Goal: Information Seeking & Learning: Learn about a topic

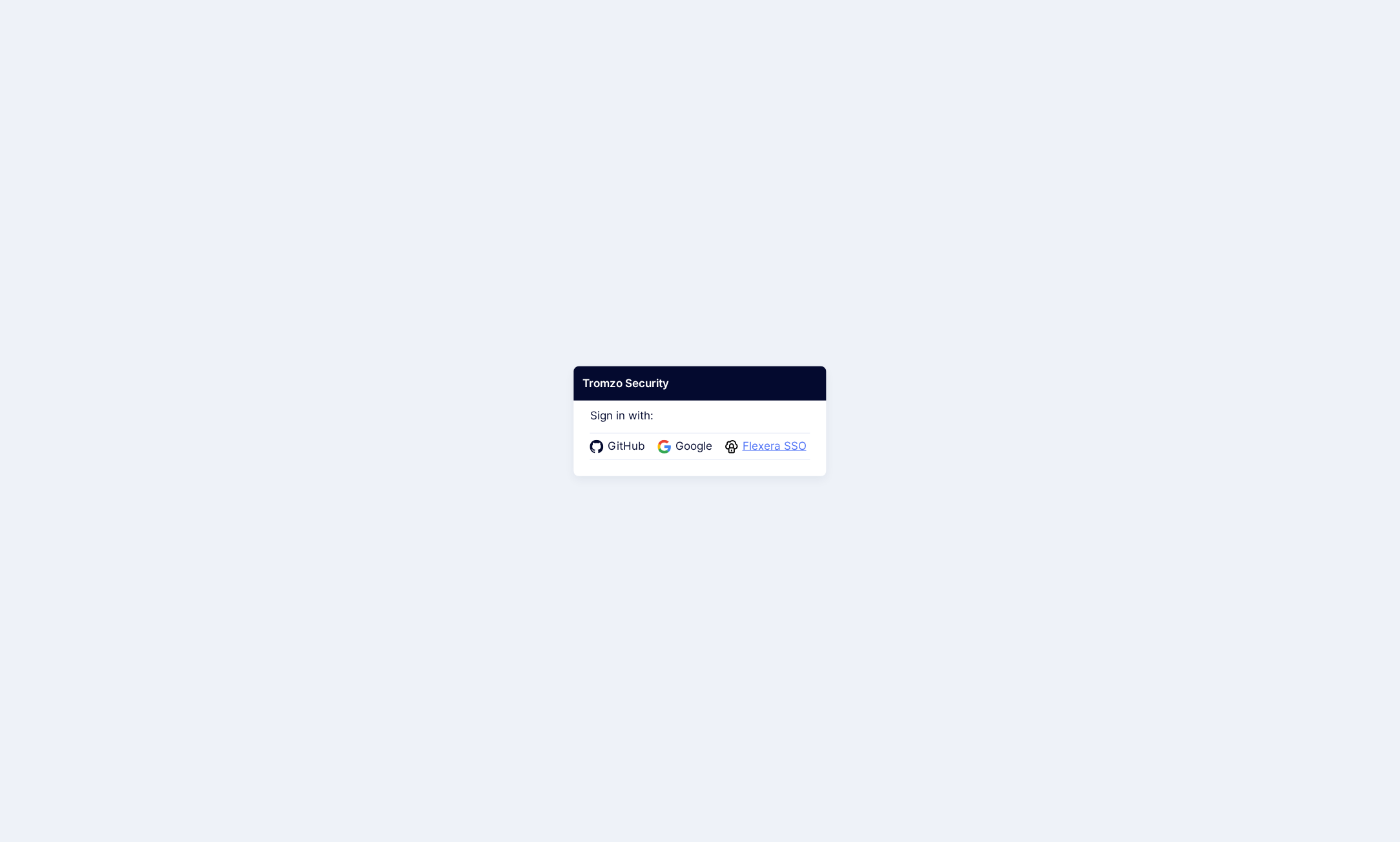
click at [760, 442] on span "Flexera SSO" at bounding box center [775, 447] width 72 height 17
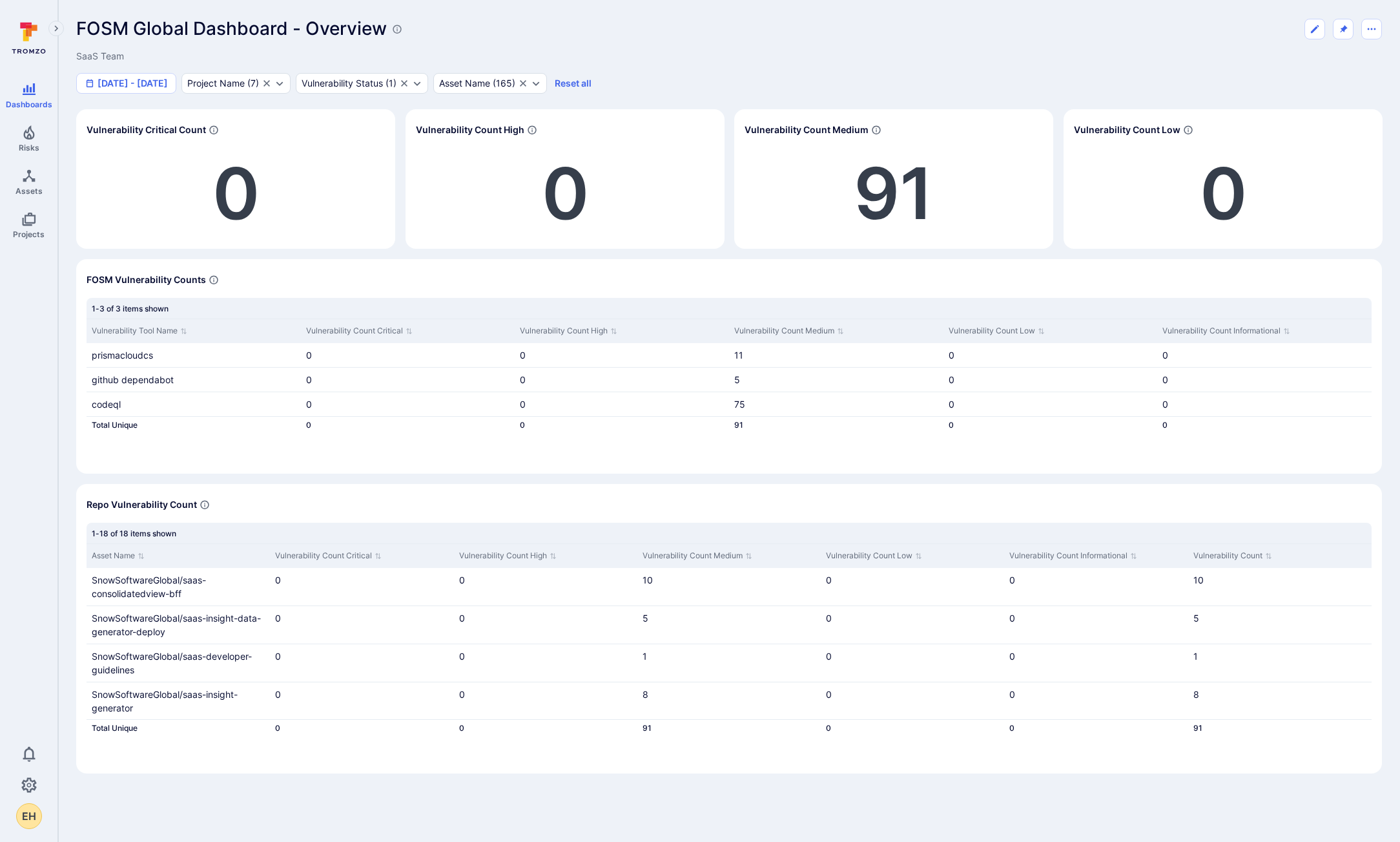
click at [50, 469] on div "Dashboards Risks Assets Projects 0 EH" at bounding box center [28, 421] width 58 height 814
click at [129, 81] on button "Jan 1 - Sep 10, 2025" at bounding box center [127, 83] width 100 height 21
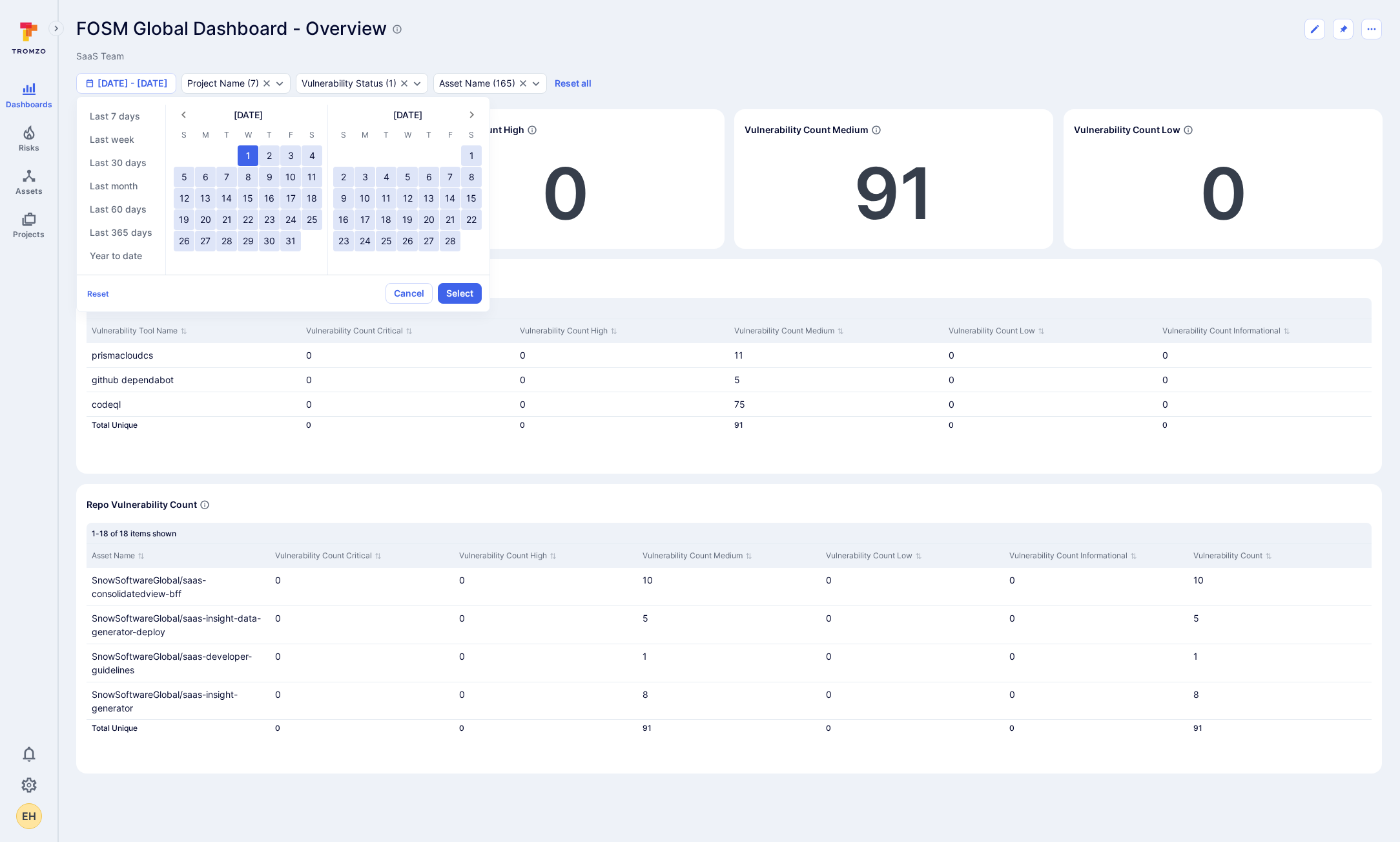
click at [673, 81] on div at bounding box center [700, 421] width 1400 height 842
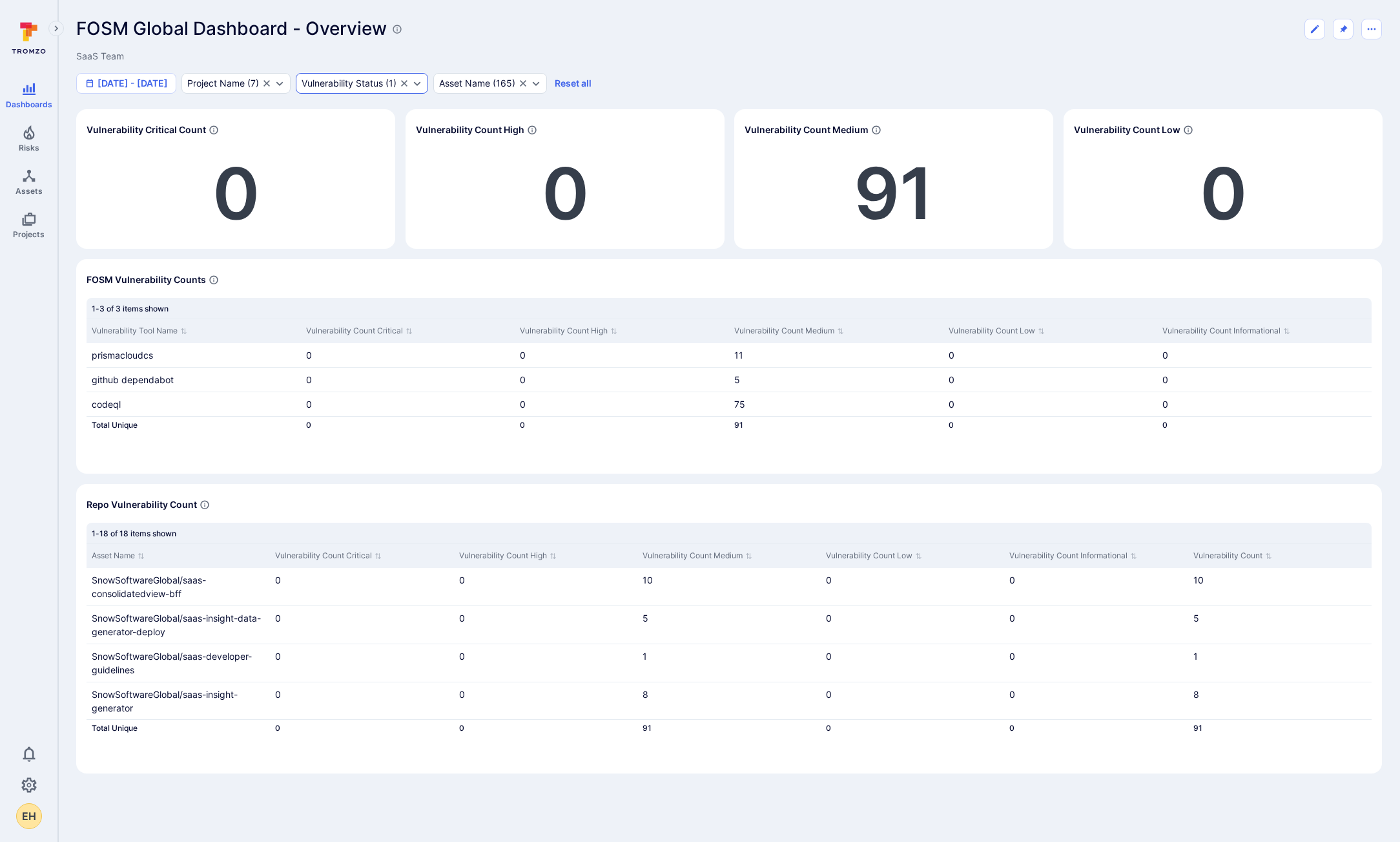
click at [366, 83] on div "Vulnerability Status" at bounding box center [342, 83] width 81 height 10
click at [383, 85] on div "Vulnerability Status" at bounding box center [342, 83] width 81 height 10
click at [685, 94] on div "FOSM Global Dashboard - Overview SaaS Team Jan 1 - Sep 10, 2025 Project Name ( …" at bounding box center [729, 395] width 1306 height 755
click at [588, 82] on button "Reset all" at bounding box center [572, 83] width 37 height 11
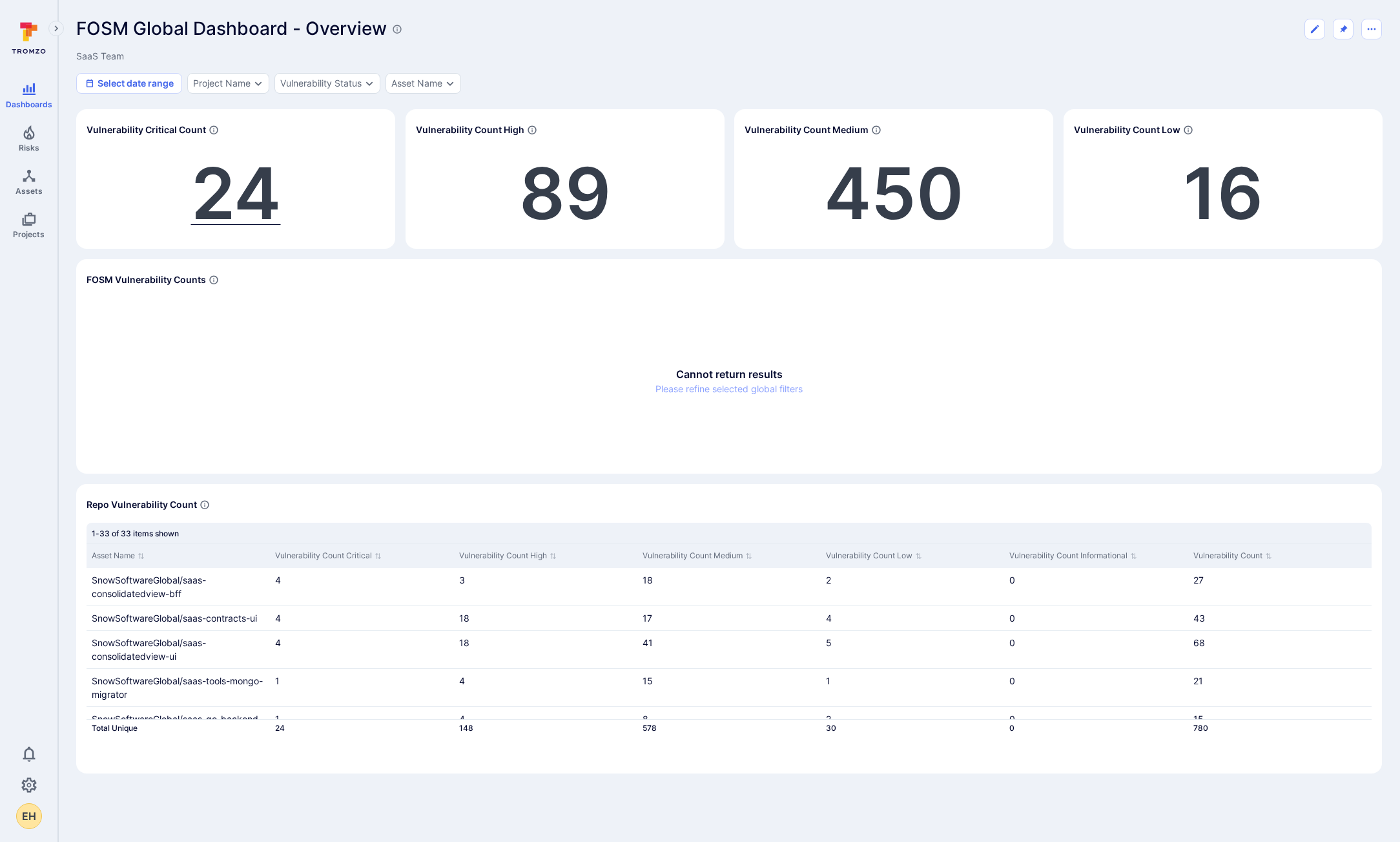
click at [248, 219] on span "24" at bounding box center [235, 194] width 90 height 87
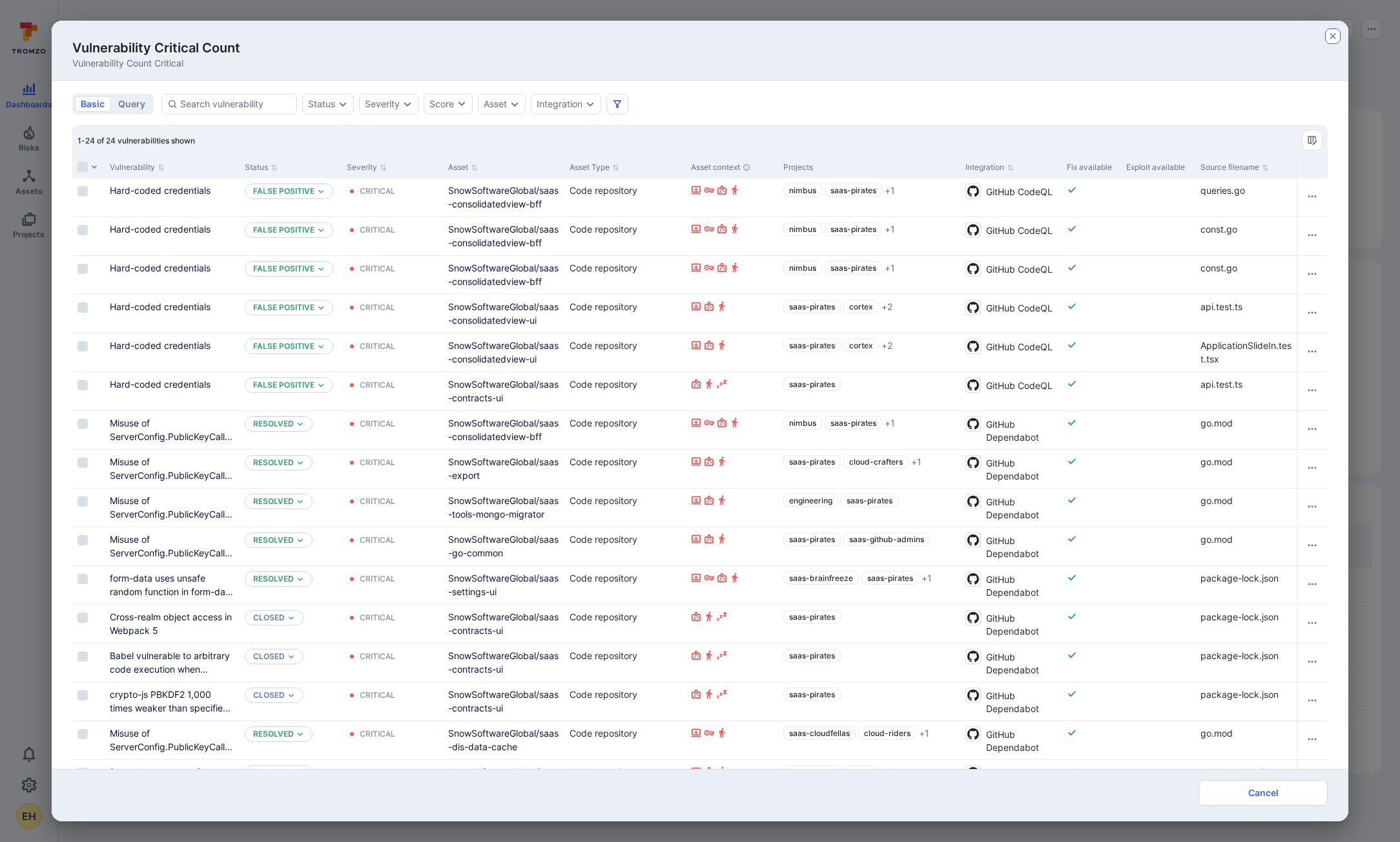
click at [1332, 36] on icon "button" at bounding box center [1333, 36] width 10 height 10
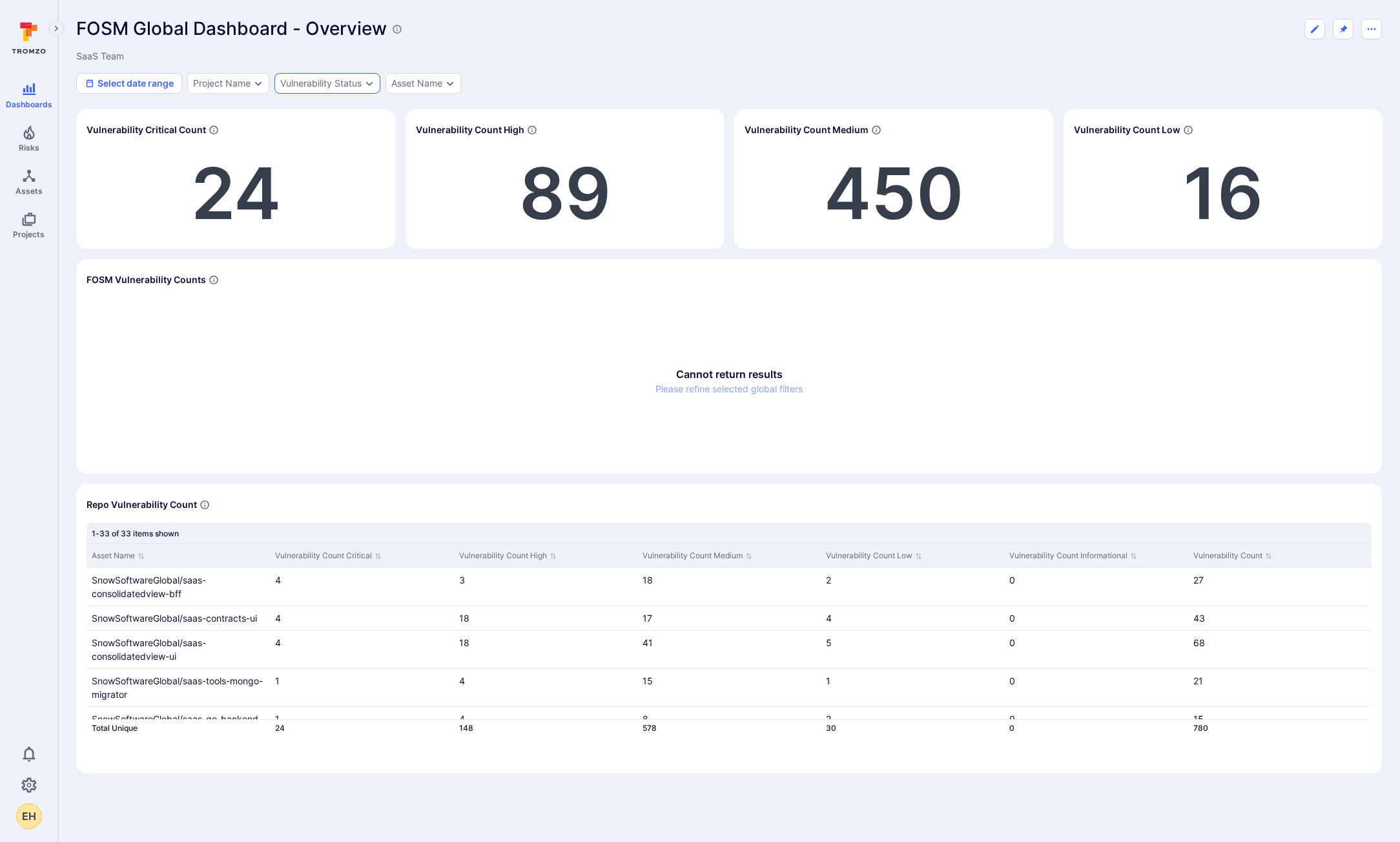
click at [347, 83] on div "Vulnerability Status" at bounding box center [321, 83] width 81 height 10
click at [306, 210] on li "open" at bounding box center [378, 207] width 190 height 15
click at [429, 272] on button "Apply" at bounding box center [427, 269] width 93 height 21
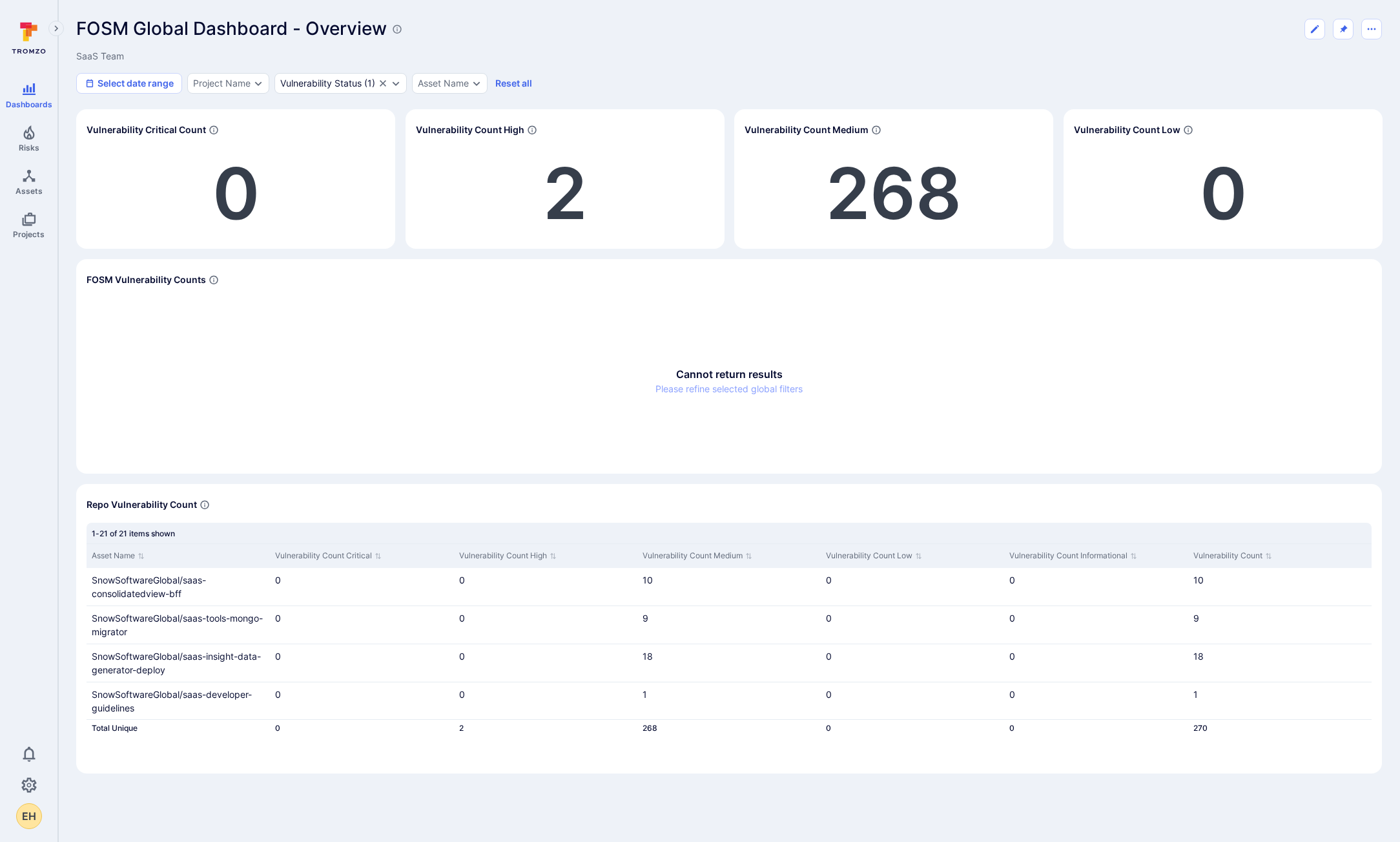
click at [352, 295] on section "FOSM Vulnerability Counts Cannot return results Please refine selected global f…" at bounding box center [729, 366] width 1306 height 215
click at [577, 190] on span "2" at bounding box center [565, 194] width 43 height 87
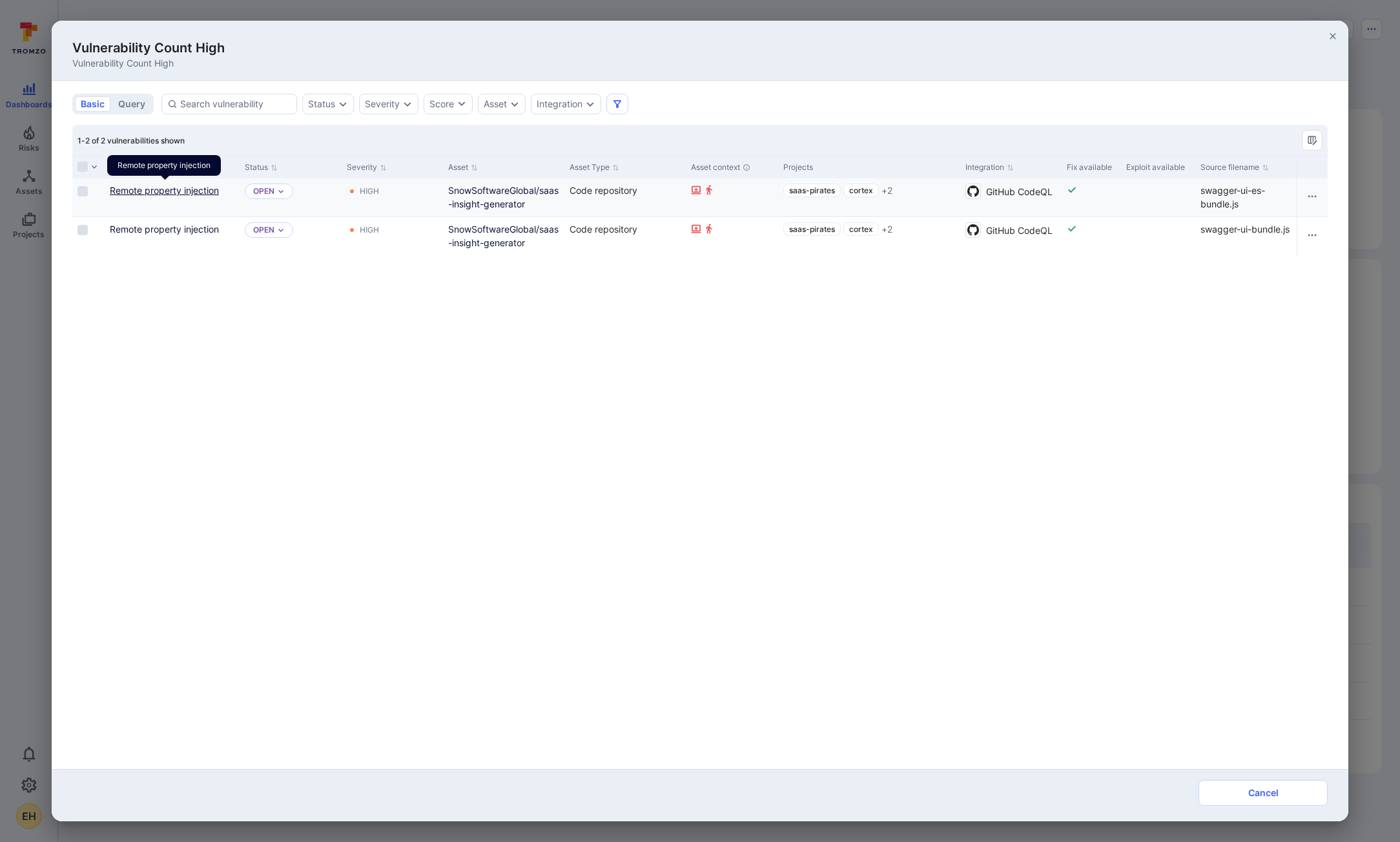
click at [168, 193] on link "Remote property injection" at bounding box center [164, 191] width 110 height 11
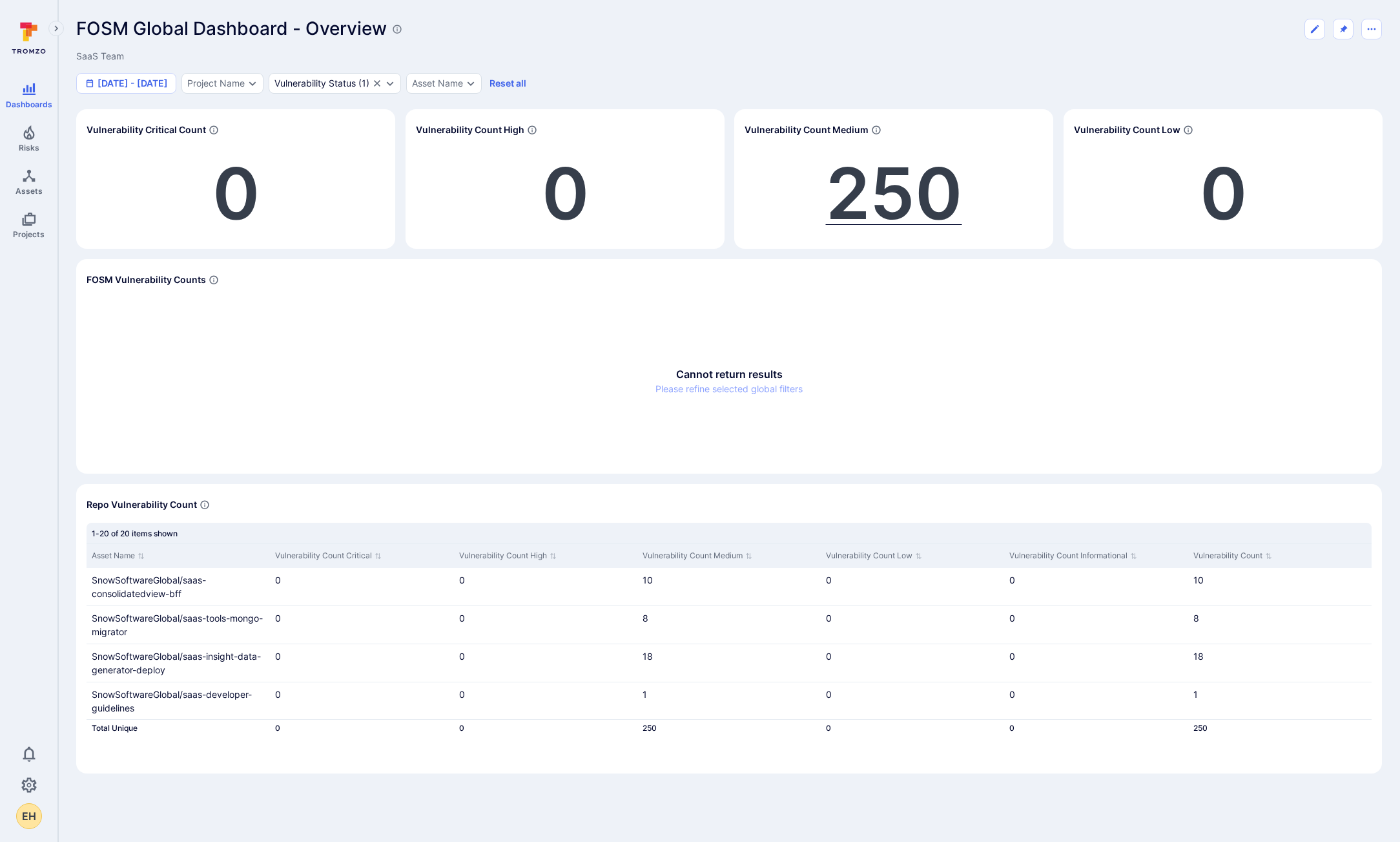
click at [924, 196] on span "250" at bounding box center [895, 194] width 136 height 87
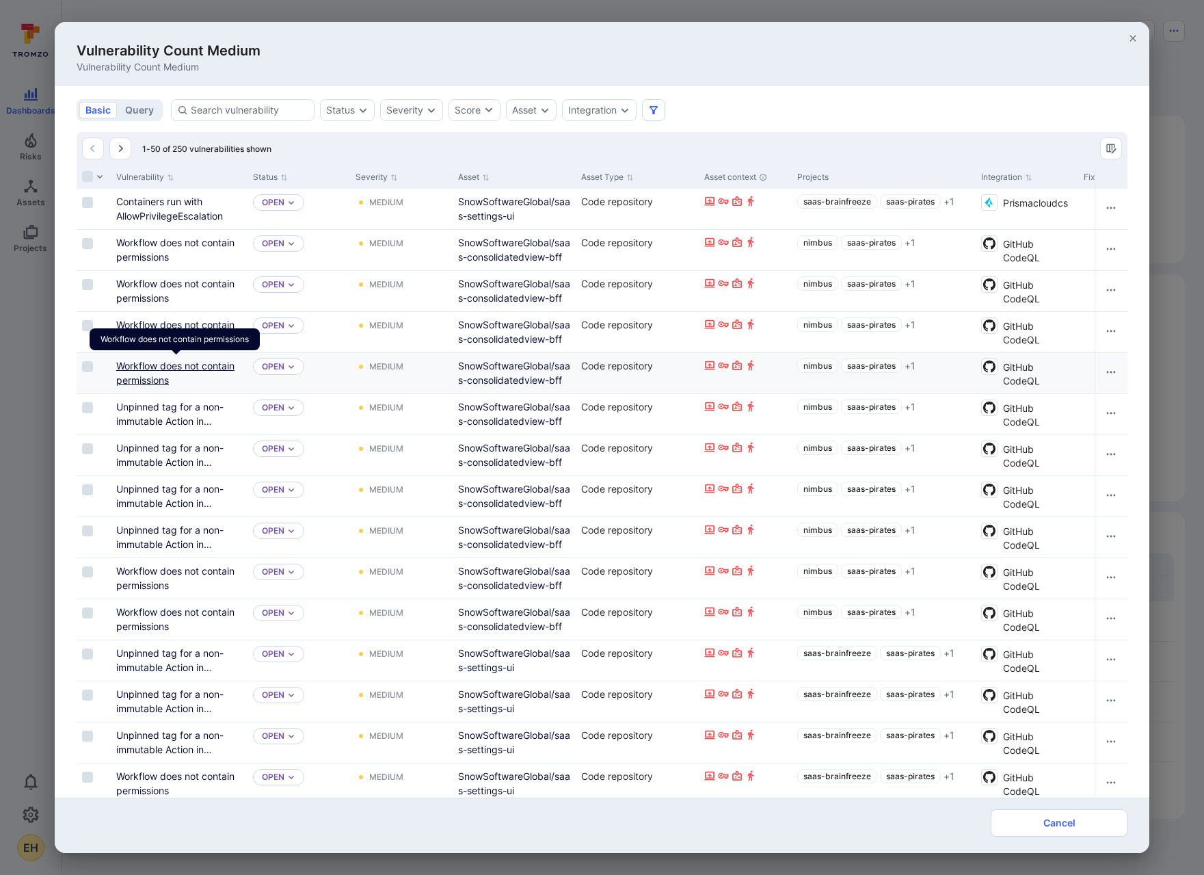
click at [161, 377] on link "Workflow does not contain permissions" at bounding box center [175, 373] width 118 height 26
